Goal: Information Seeking & Learning: Check status

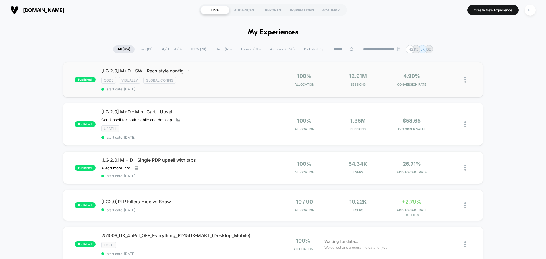
click at [152, 71] on span "[LG 2.0] M+D - SW - Recs style config Click to edit experience details" at bounding box center [186, 71] width 171 height 6
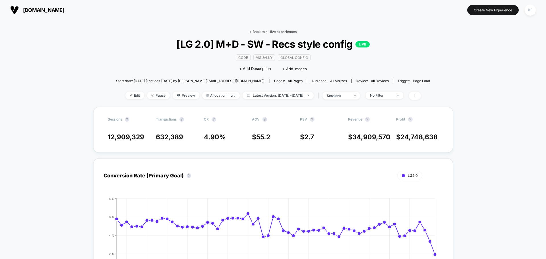
click at [272, 31] on link "< Back to all live experiences" at bounding box center [272, 32] width 47 height 4
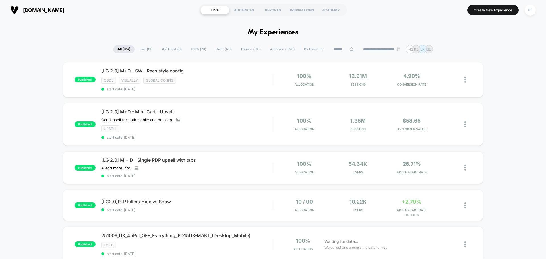
click at [281, 48] on span "Archived ( 1098 )" at bounding box center [282, 49] width 33 height 8
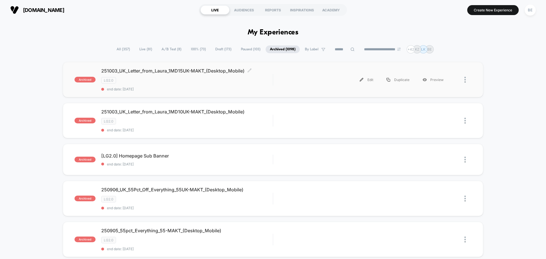
click at [182, 69] on span "251003_UK_Letter_from_Laura_1MD15UK-MAKT_(Desktop_Mobile) Click to edit experie…" at bounding box center [186, 71] width 171 height 6
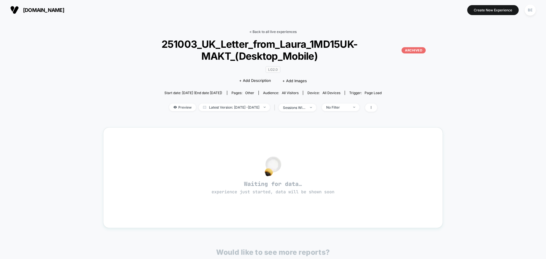
click at [268, 32] on link "< Back to all live experiences" at bounding box center [272, 32] width 47 height 4
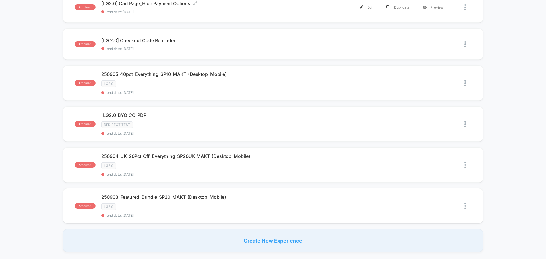
scroll to position [313, 0]
click at [173, 74] on span "250905_40pct_Everything_SP10-MAKT_(Desktop_Mobile) Click to edit experience det…" at bounding box center [186, 74] width 171 height 6
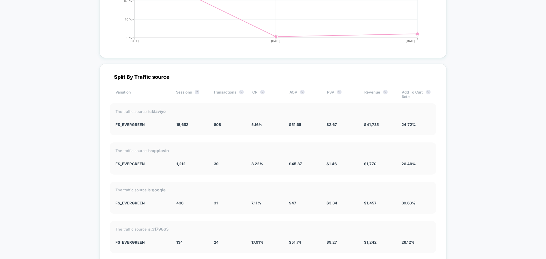
scroll to position [1308, 0]
